Goal: Find specific page/section

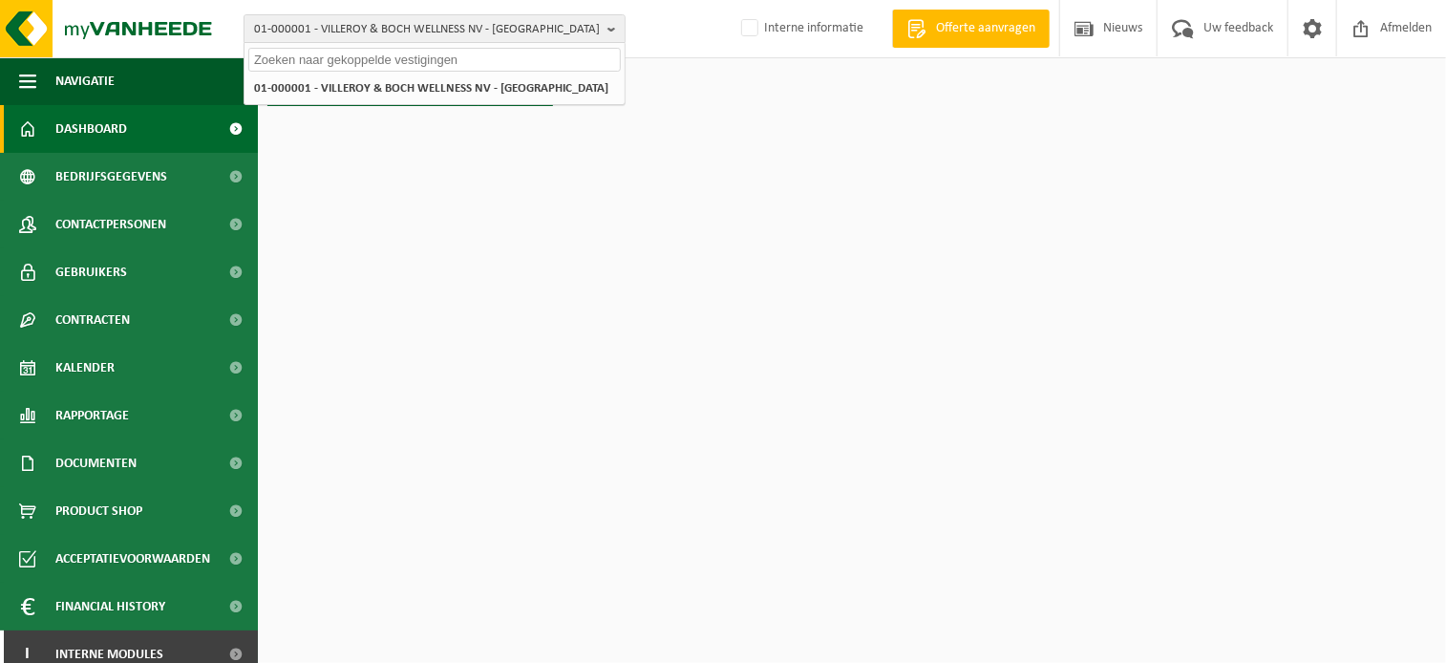
click at [447, 57] on input "text" at bounding box center [434, 60] width 373 height 24
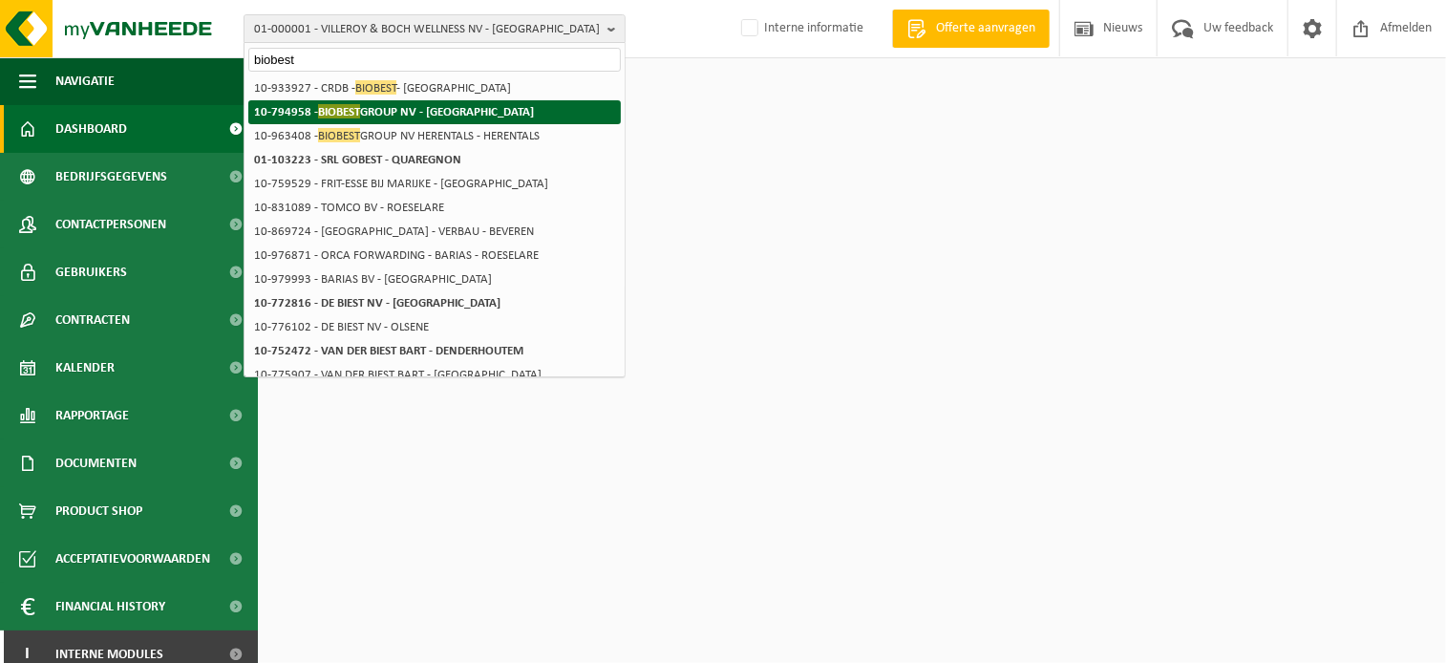
type input "biobest"
click at [387, 117] on strong "10-794958 - BIOBEST GROUP NV - WESTERLO" at bounding box center [394, 111] width 280 height 14
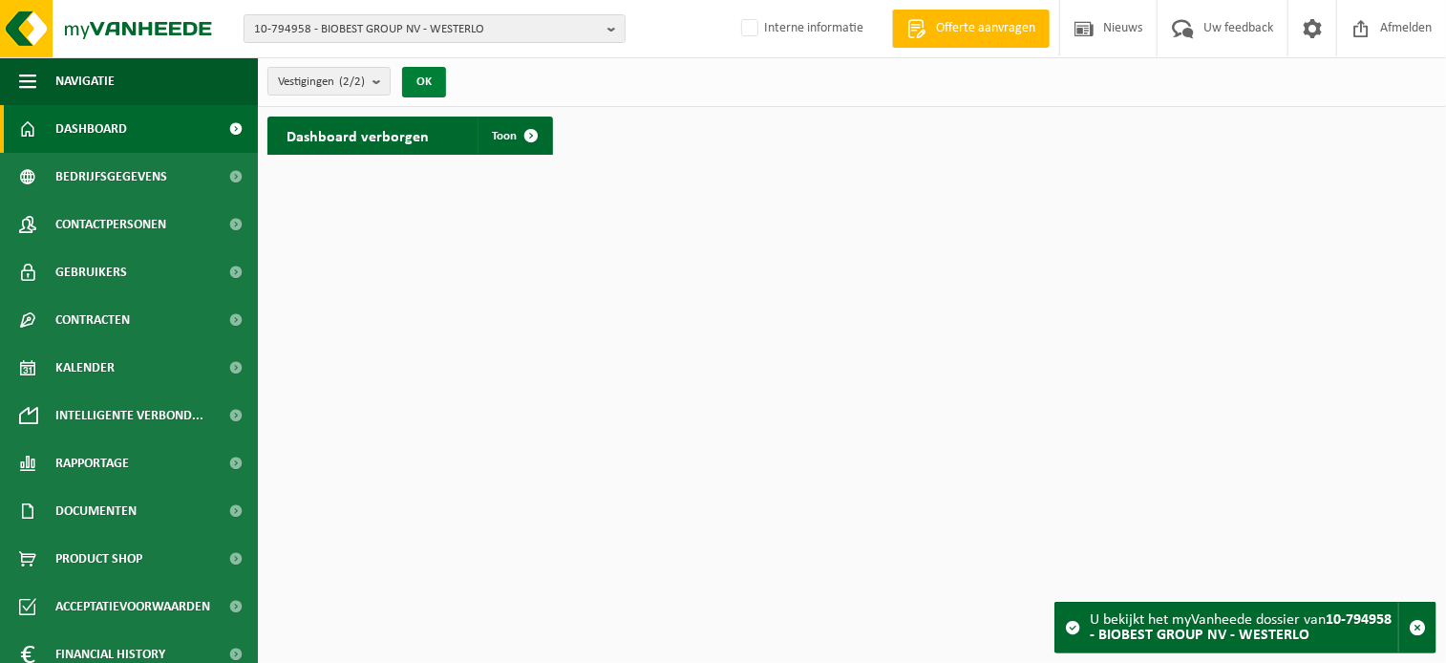
click at [432, 81] on button "OK" at bounding box center [424, 82] width 44 height 31
click at [541, 131] on span at bounding box center [532, 136] width 38 height 38
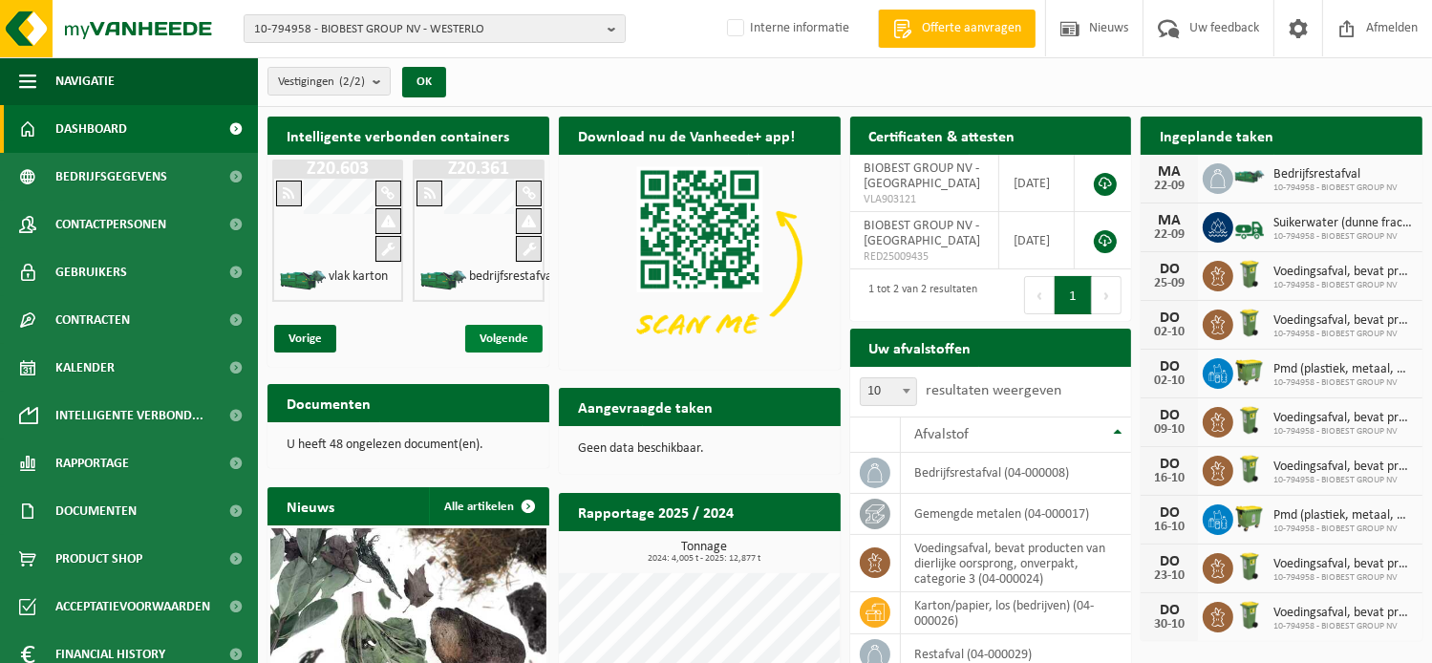
click at [508, 337] on span "Volgende" at bounding box center [503, 339] width 77 height 28
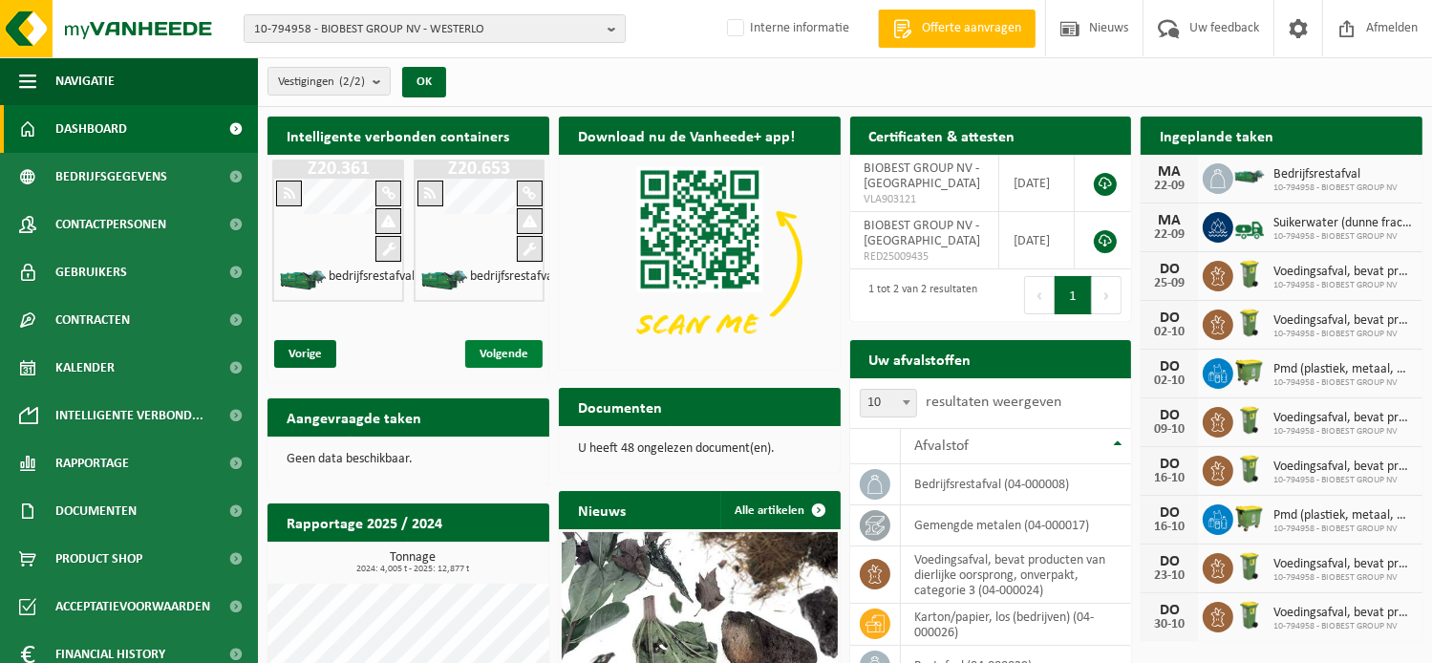
click at [508, 340] on span "Volgende" at bounding box center [503, 354] width 77 height 28
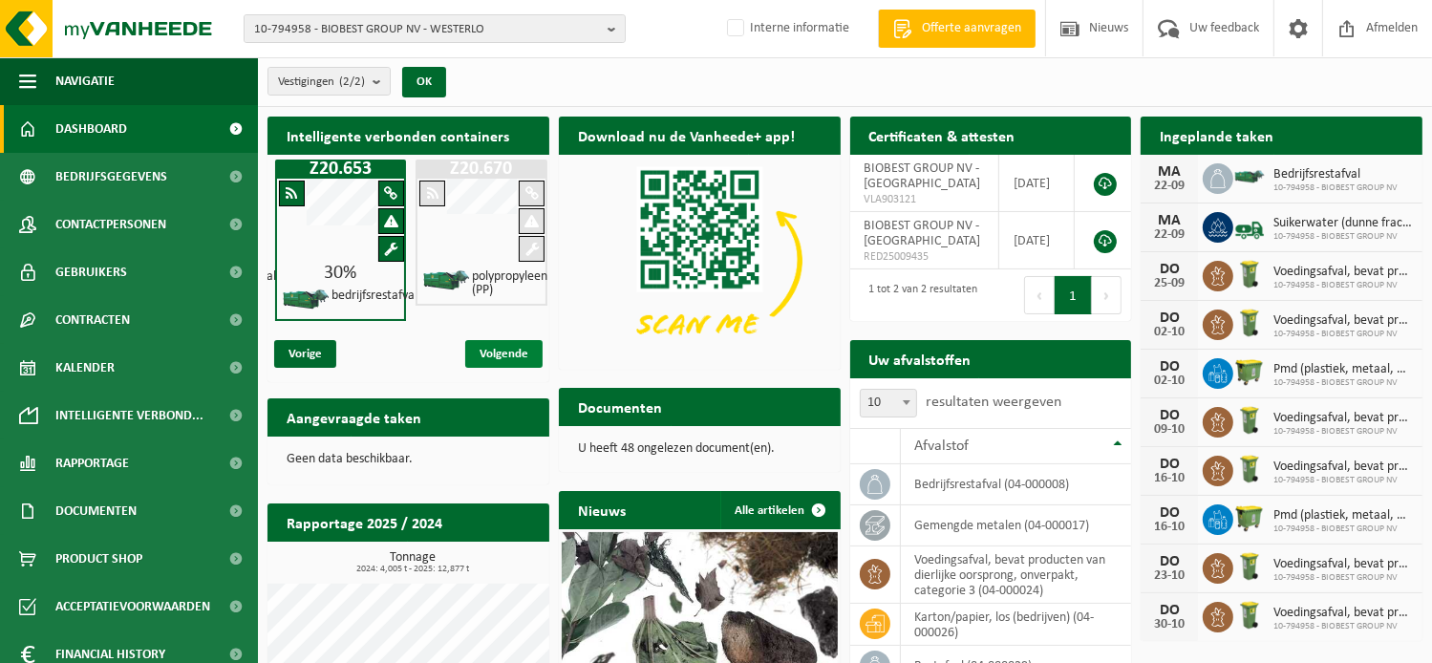
scroll to position [0, 281]
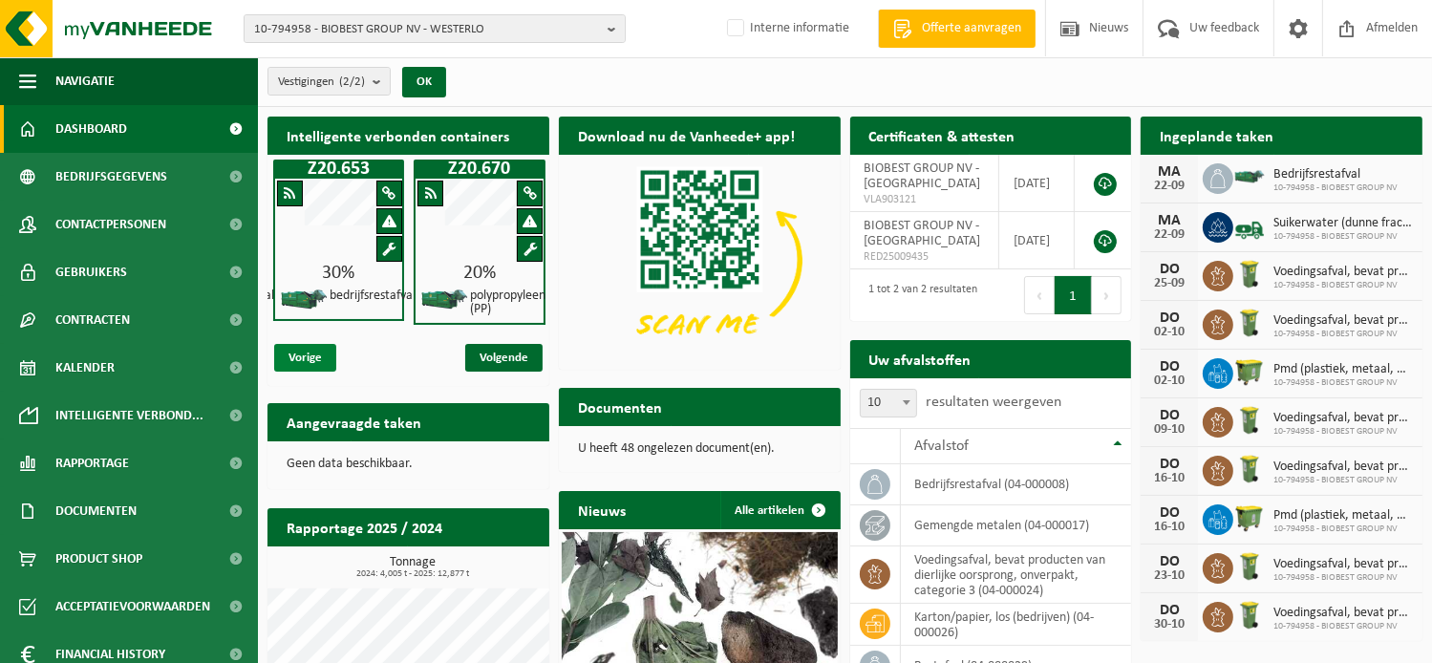
click at [325, 352] on span "Vorige" at bounding box center [305, 358] width 62 height 28
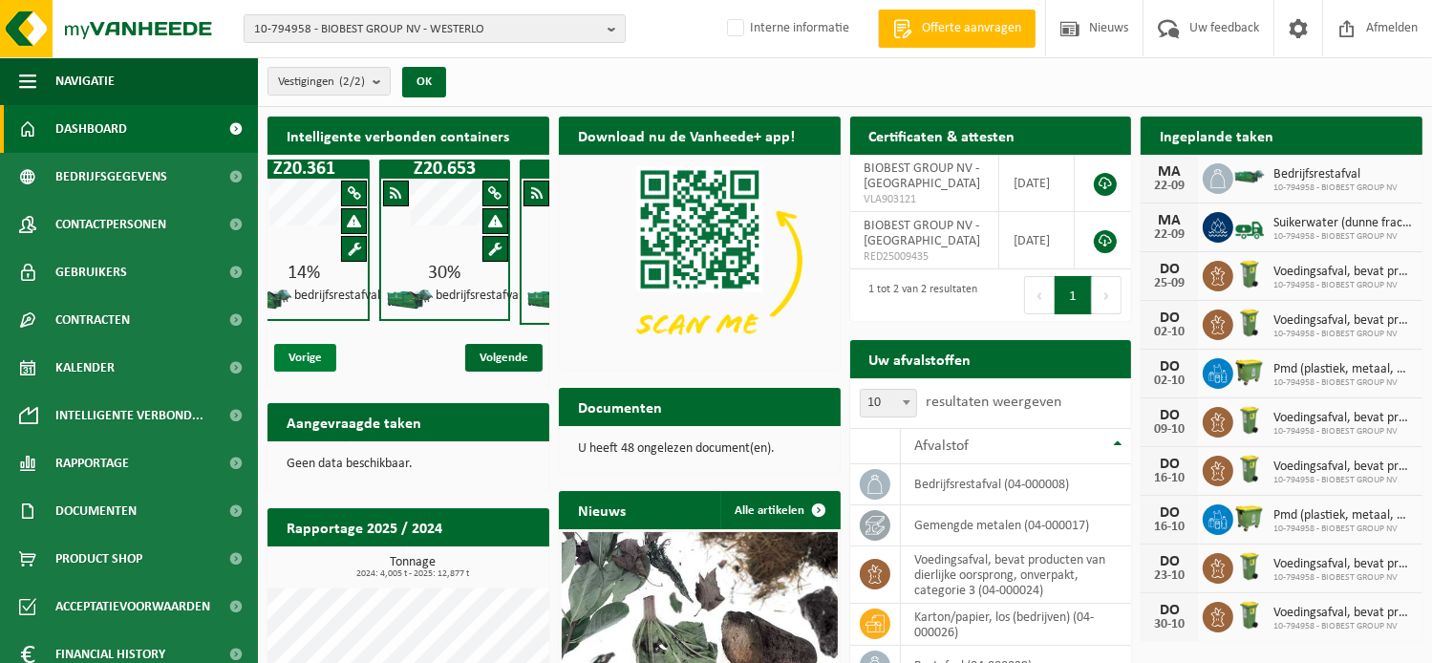
click at [325, 352] on span "Vorige" at bounding box center [305, 358] width 62 height 28
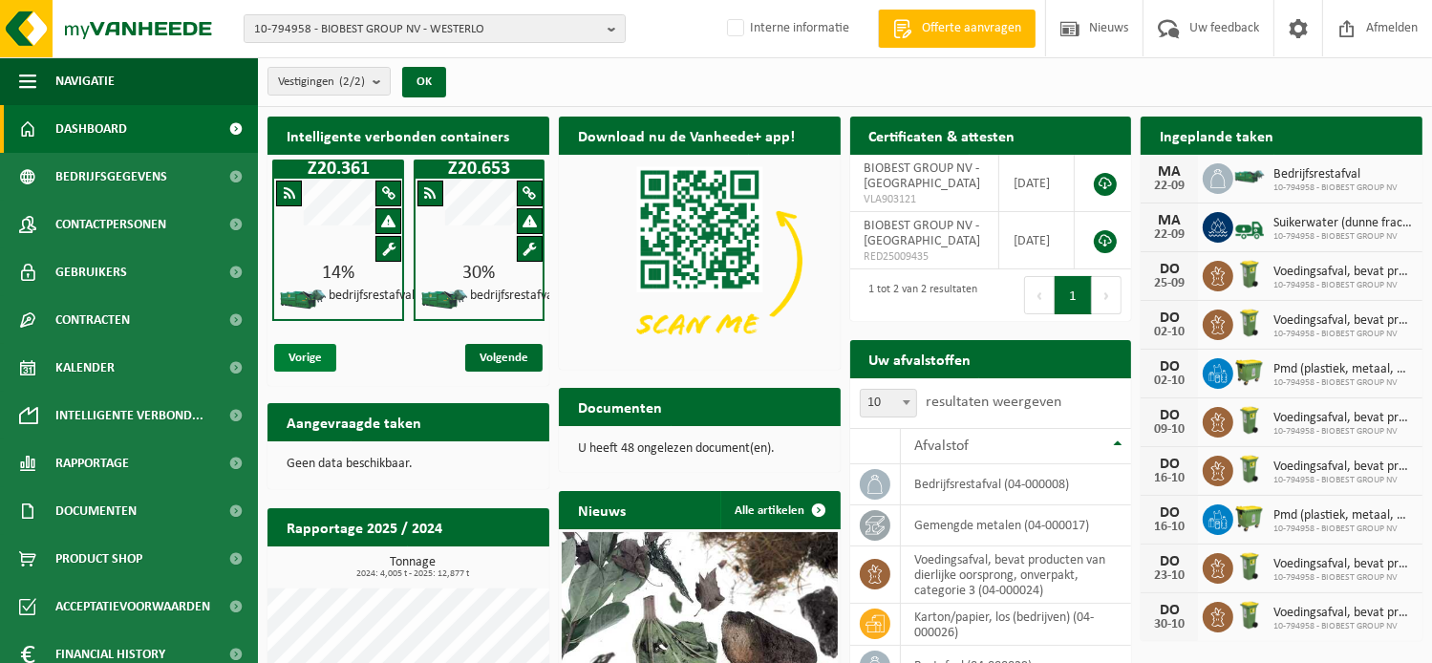
click at [325, 352] on span "Vorige" at bounding box center [305, 358] width 62 height 28
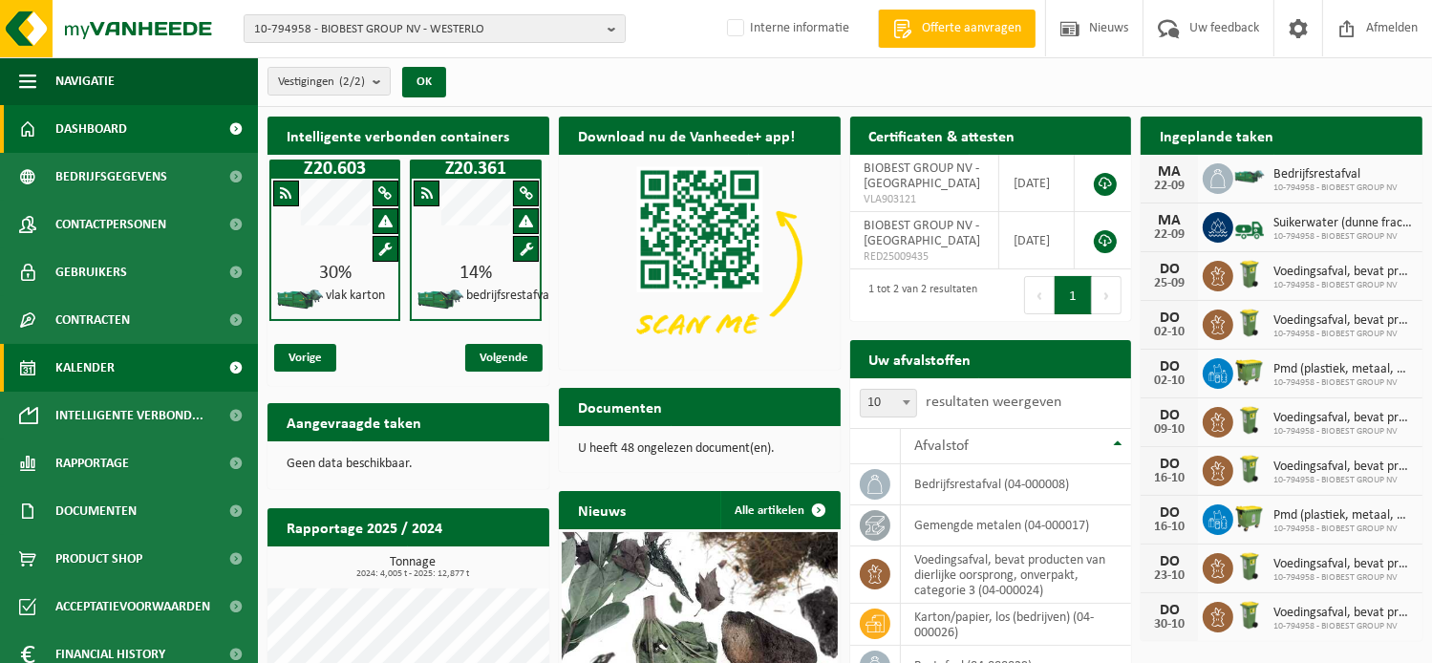
scroll to position [0, 0]
